Goal: Information Seeking & Learning: Check status

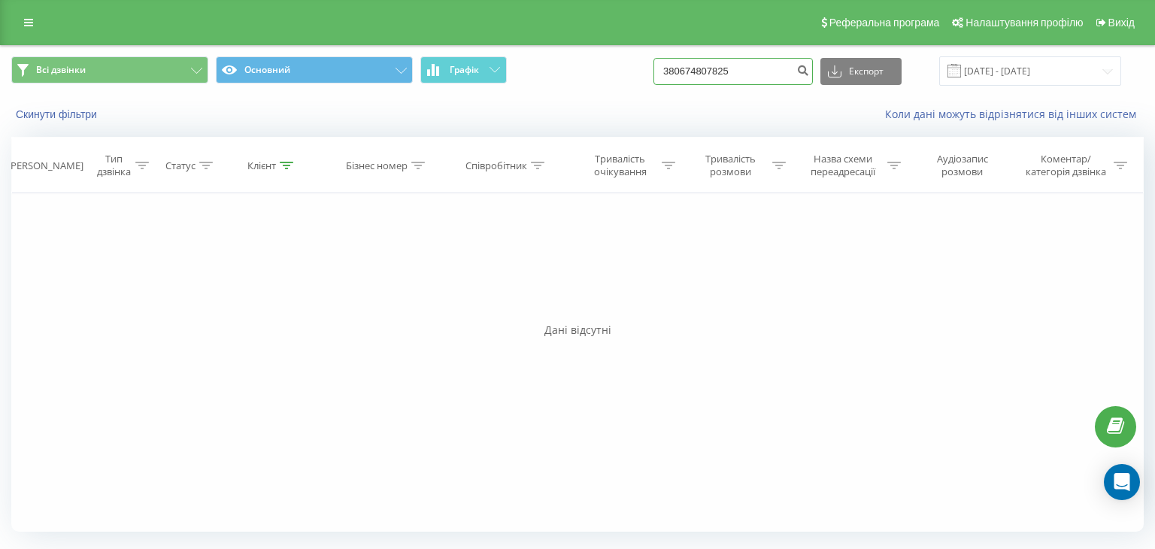
drag, startPoint x: 716, startPoint y: 68, endPoint x: 541, endPoint y: 67, distance: 174.5
click at [542, 68] on div "Всі дзвінки Основний Графік 380674807825 Експорт .csv .xls .xlsx 19.06.2025 - 1…" at bounding box center [577, 70] width 1133 height 29
paste input "733023503"
type input "380733023503"
drag, startPoint x: 727, startPoint y: 70, endPoint x: 498, endPoint y: 123, distance: 235.5
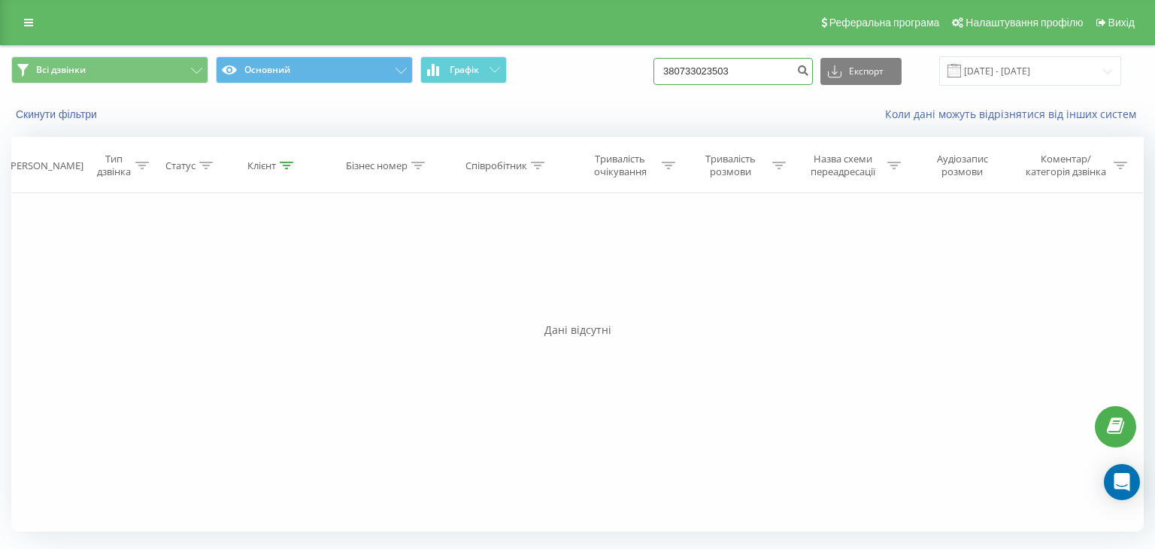
click at [498, 123] on div "Всі дзвінки Основний Графік 380733023503 Експорт .csv .xls .xlsx 19.06.2025 - 1…" at bounding box center [578, 89] width 1154 height 86
click at [809, 68] on icon "submit" at bounding box center [802, 68] width 13 height 9
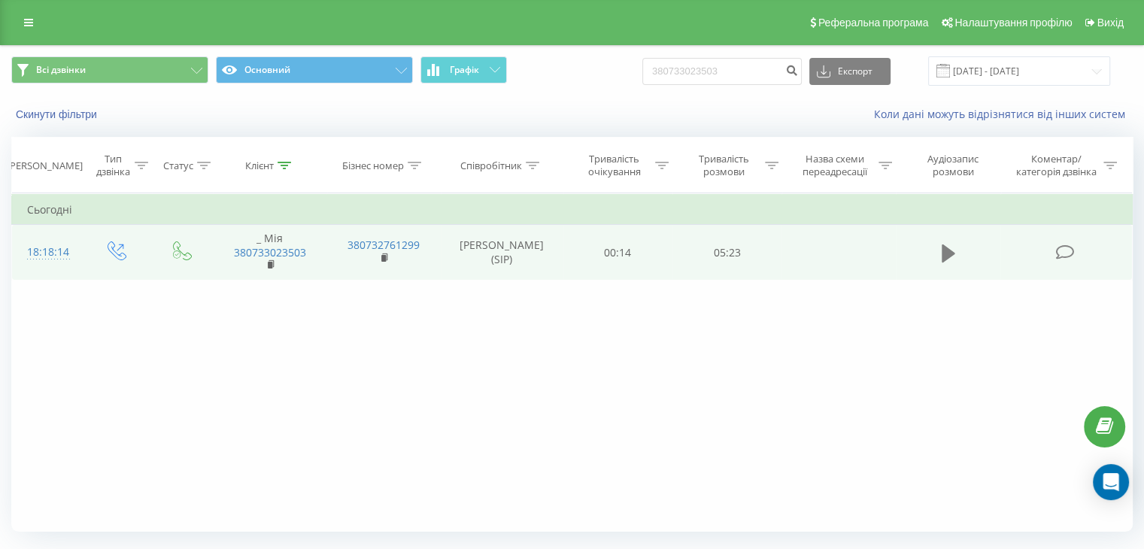
click at [945, 247] on icon at bounding box center [949, 253] width 14 height 18
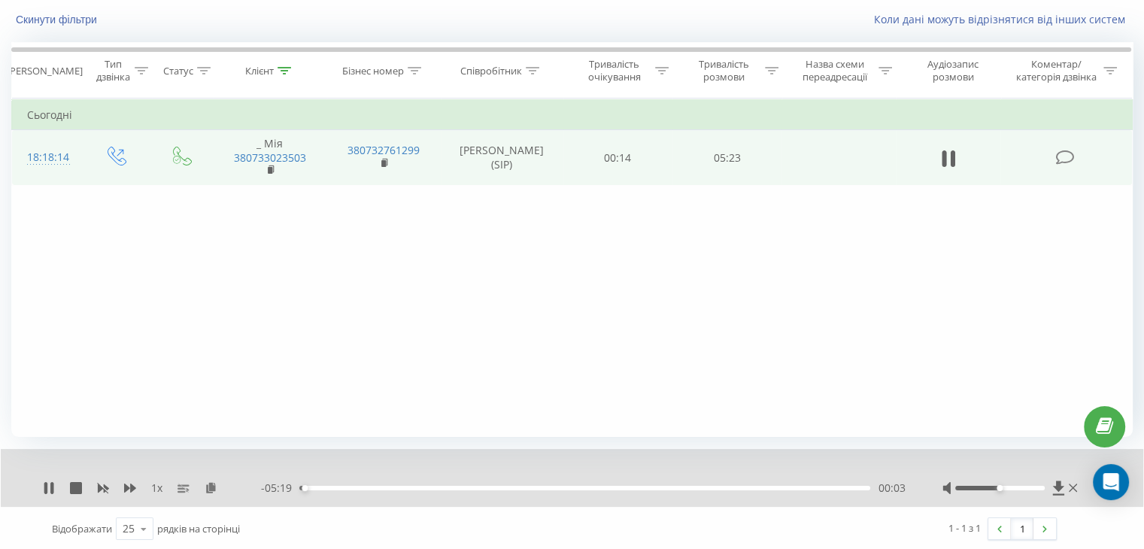
scroll to position [96, 0]
click at [391, 485] on div "00:03" at bounding box center [584, 486] width 571 height 5
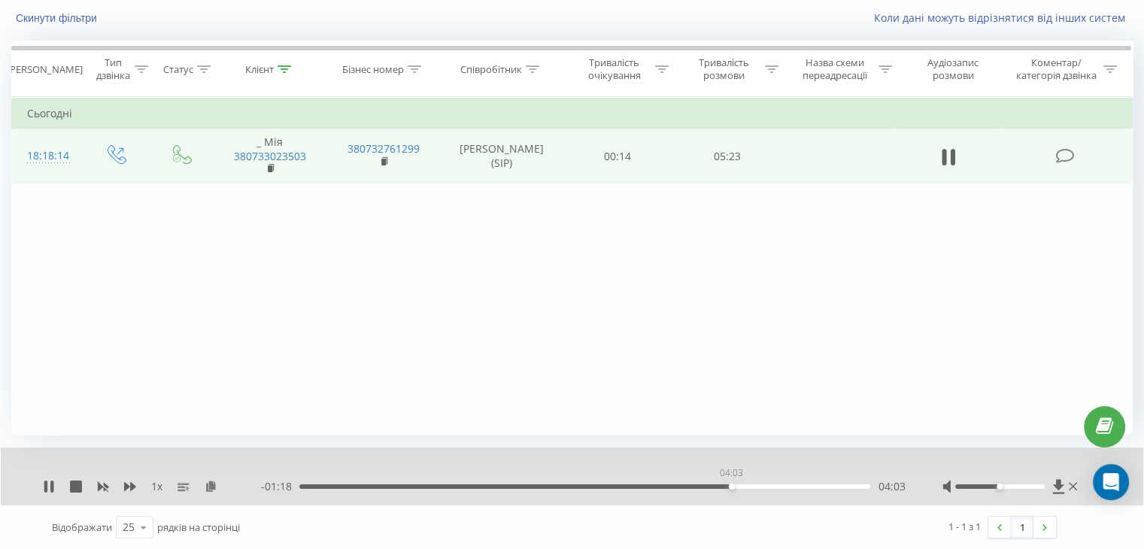
click at [731, 484] on div "04:03" at bounding box center [584, 486] width 571 height 5
click at [948, 159] on icon at bounding box center [949, 157] width 14 height 21
click at [948, 157] on icon at bounding box center [949, 156] width 14 height 18
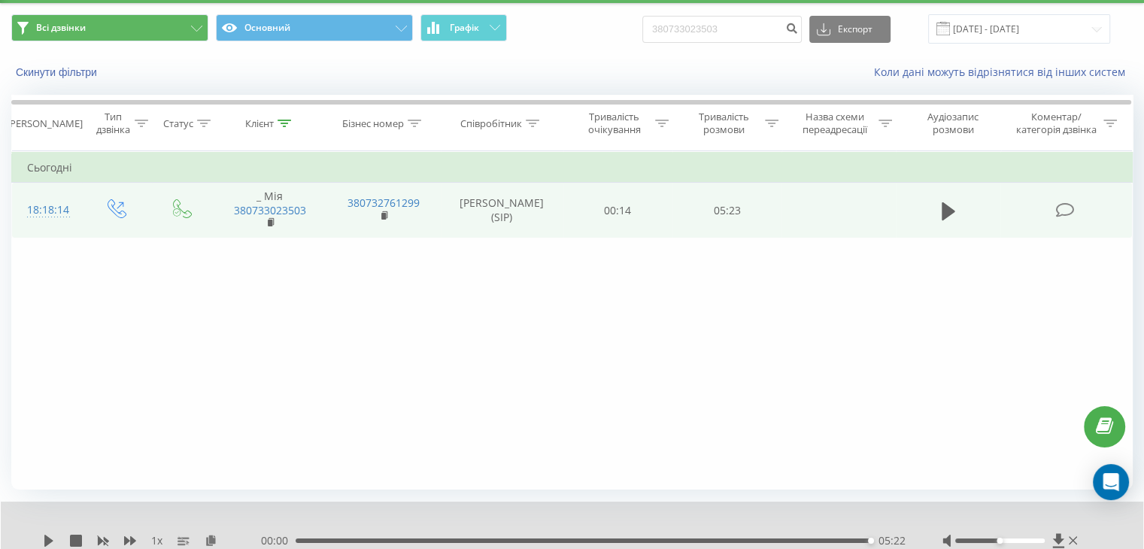
scroll to position [0, 0]
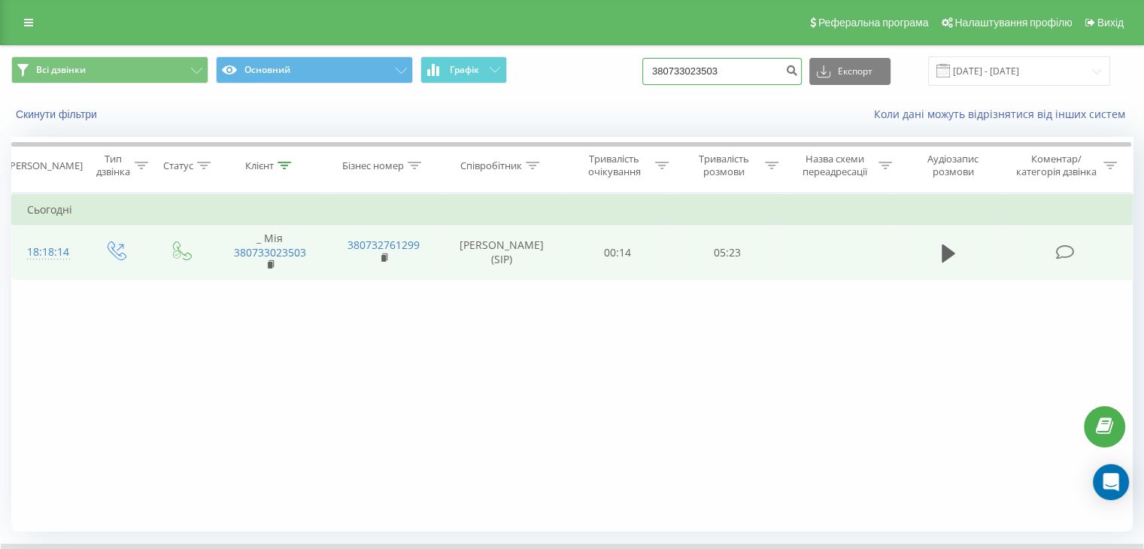
drag, startPoint x: 756, startPoint y: 76, endPoint x: 397, endPoint y: 91, distance: 359.0
click at [399, 92] on div "Всі дзвінки Основний Графік 380733023503 Експорт .csv .xls .xlsx 19.06.2025 - 1…" at bounding box center [572, 71] width 1142 height 50
paste input "0508535911"
type input "0508535911"
click at [798, 71] on icon "submit" at bounding box center [791, 68] width 13 height 9
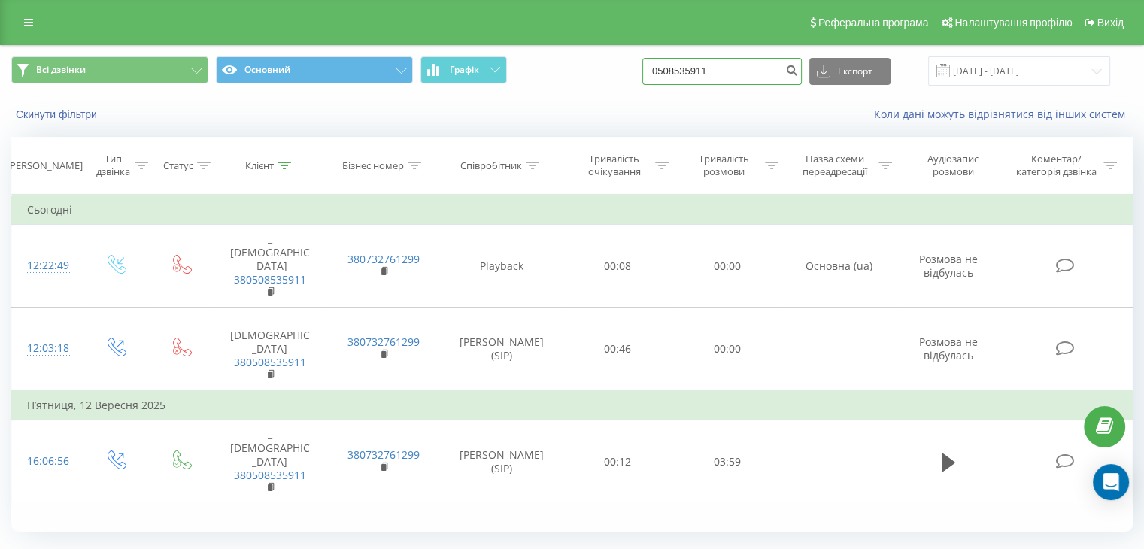
drag, startPoint x: 745, startPoint y: 71, endPoint x: 484, endPoint y: 42, distance: 262.5
click at [487, 43] on div "Реферальна програма Налаштування профілю Вихід Всі дзвінки Основний Графік 0508…" at bounding box center [572, 294] width 1144 height 588
paste input "380677566762"
type input "380677566762"
click at [798, 70] on icon "submit" at bounding box center [791, 68] width 13 height 9
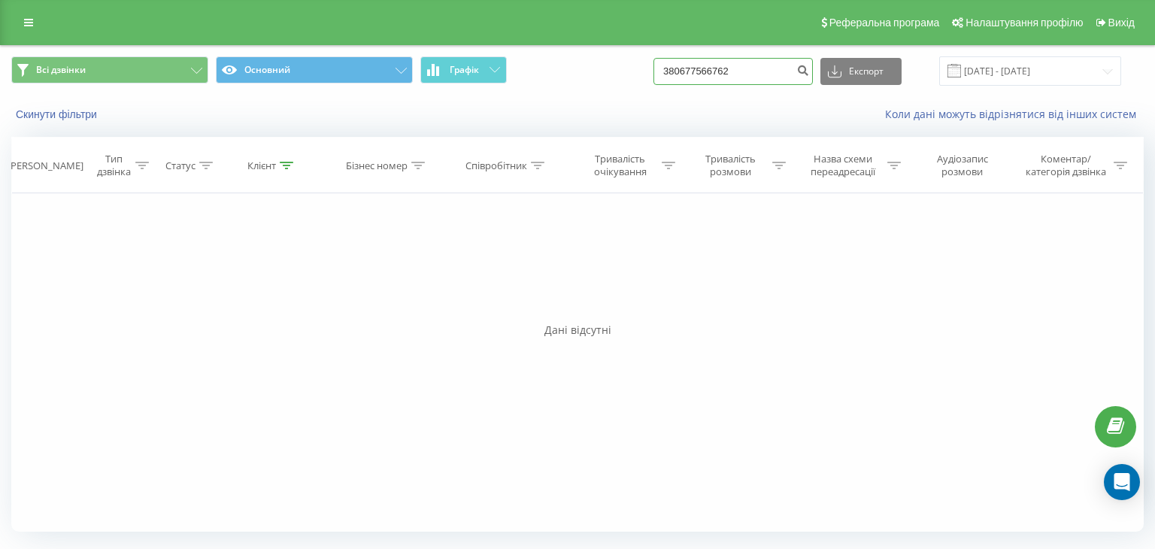
drag, startPoint x: 756, startPoint y: 68, endPoint x: 581, endPoint y: 85, distance: 176.1
click at [582, 86] on div "Всі дзвінки Основний Графік 380677566762 Експорт .csv .xls .xlsx 19.06.2025 - 1…" at bounding box center [578, 71] width 1154 height 50
paste input "0954787563"
type input "0954787563"
